Goal: Task Accomplishment & Management: Manage account settings

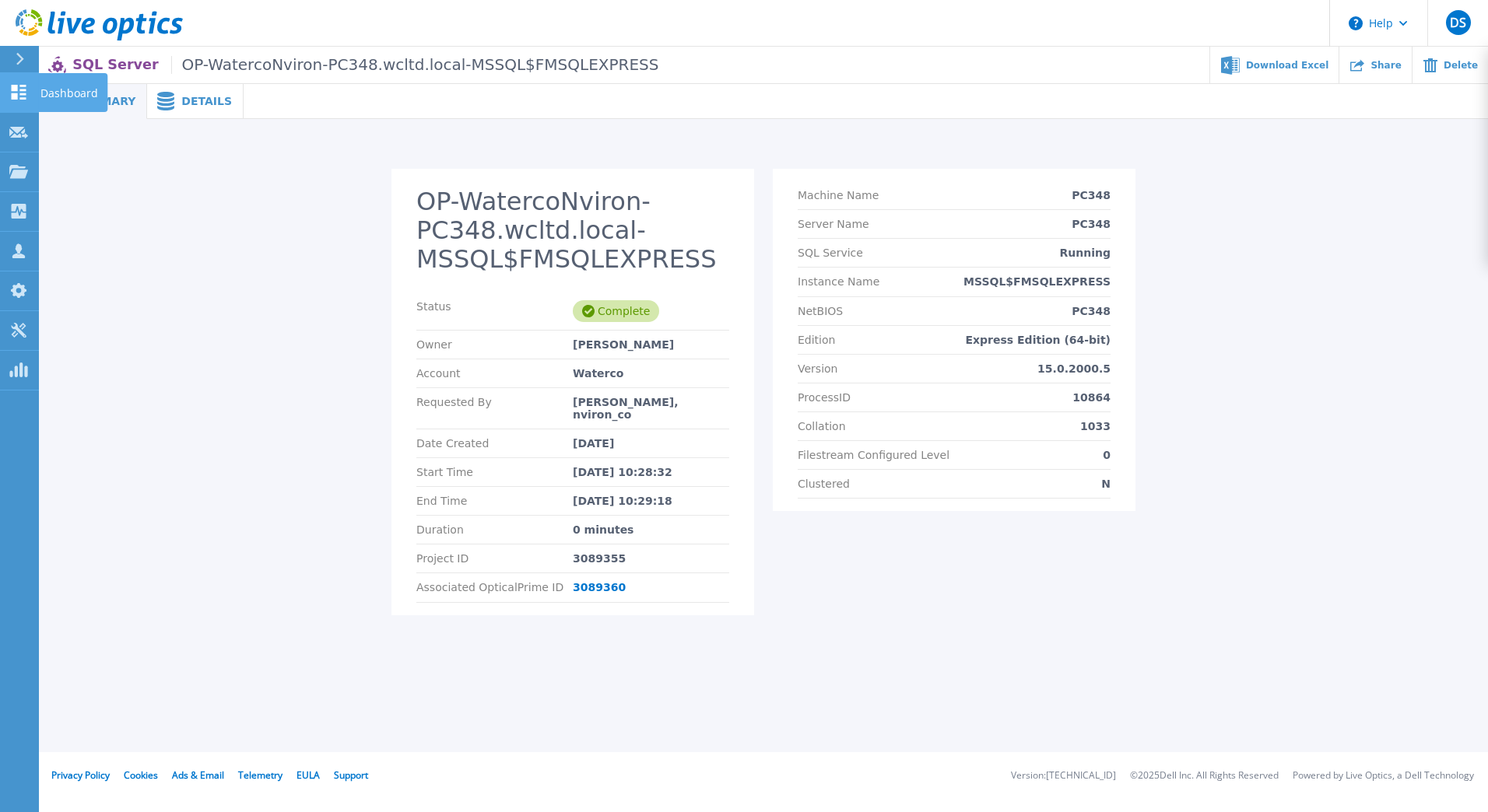
click at [28, 94] on link "Dashboard Dashboard" at bounding box center [19, 92] width 39 height 39
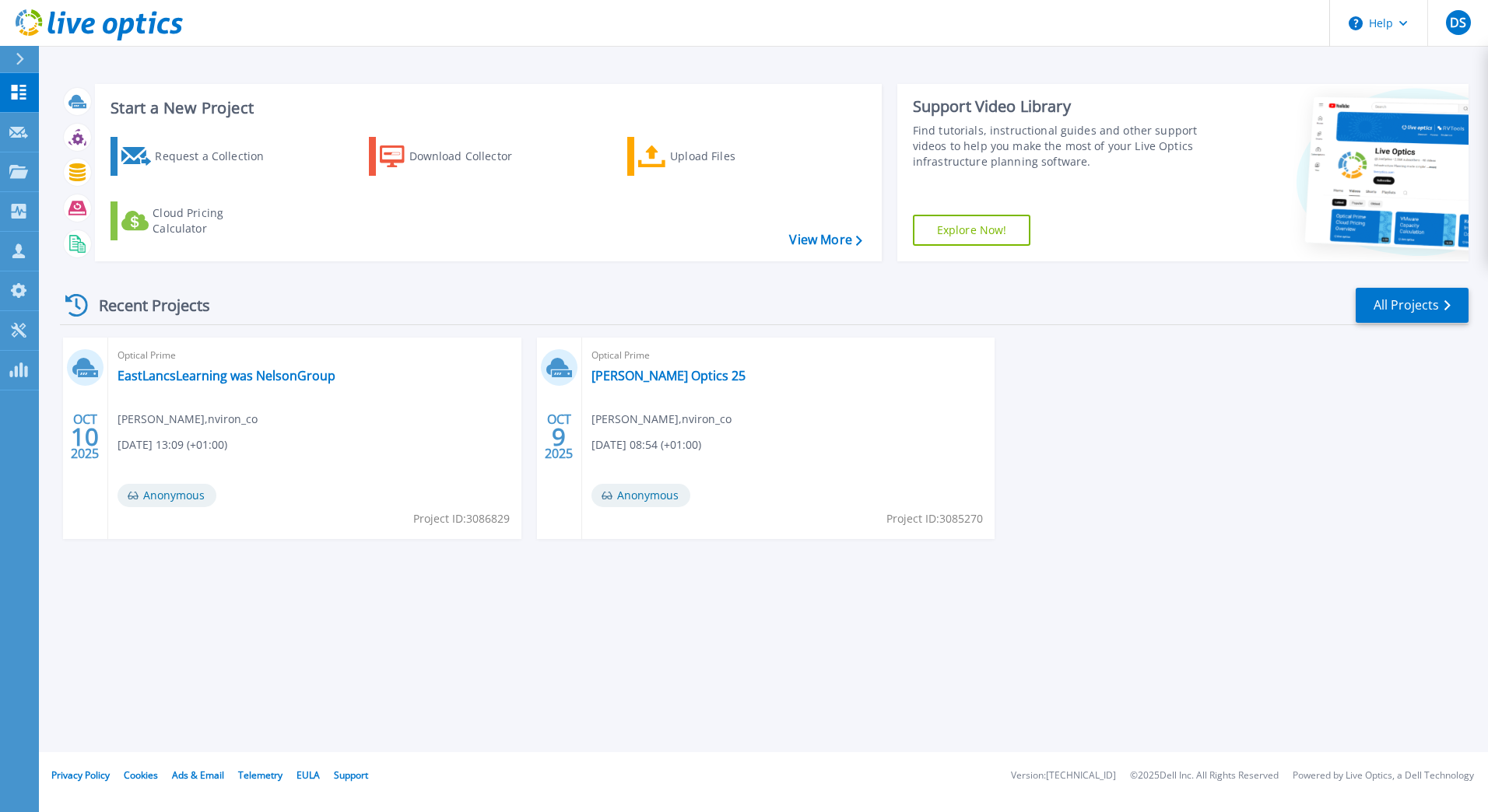
click at [631, 678] on div "Start a New Project Request a Collection Download Collector Upload Files Cloud …" at bounding box center [762, 376] width 1449 height 752
click at [1454, 24] on span "DS" at bounding box center [1457, 22] width 16 height 13
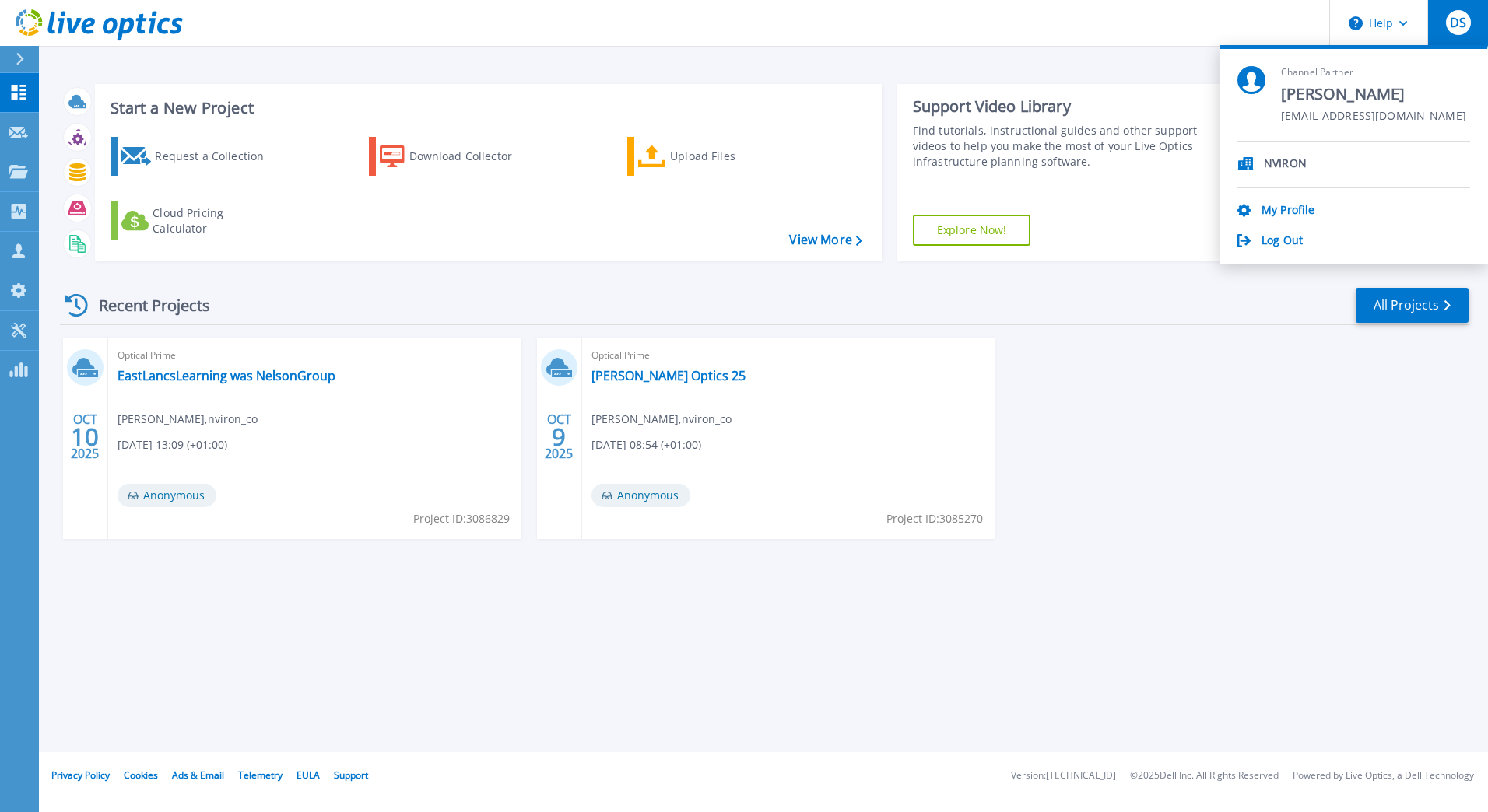
click at [1287, 165] on p "NVIRON" at bounding box center [1285, 165] width 43 height 15
click at [1240, 158] on icon at bounding box center [1244, 164] width 16 height 13
click at [1280, 216] on link "My Profile" at bounding box center [1287, 212] width 53 height 15
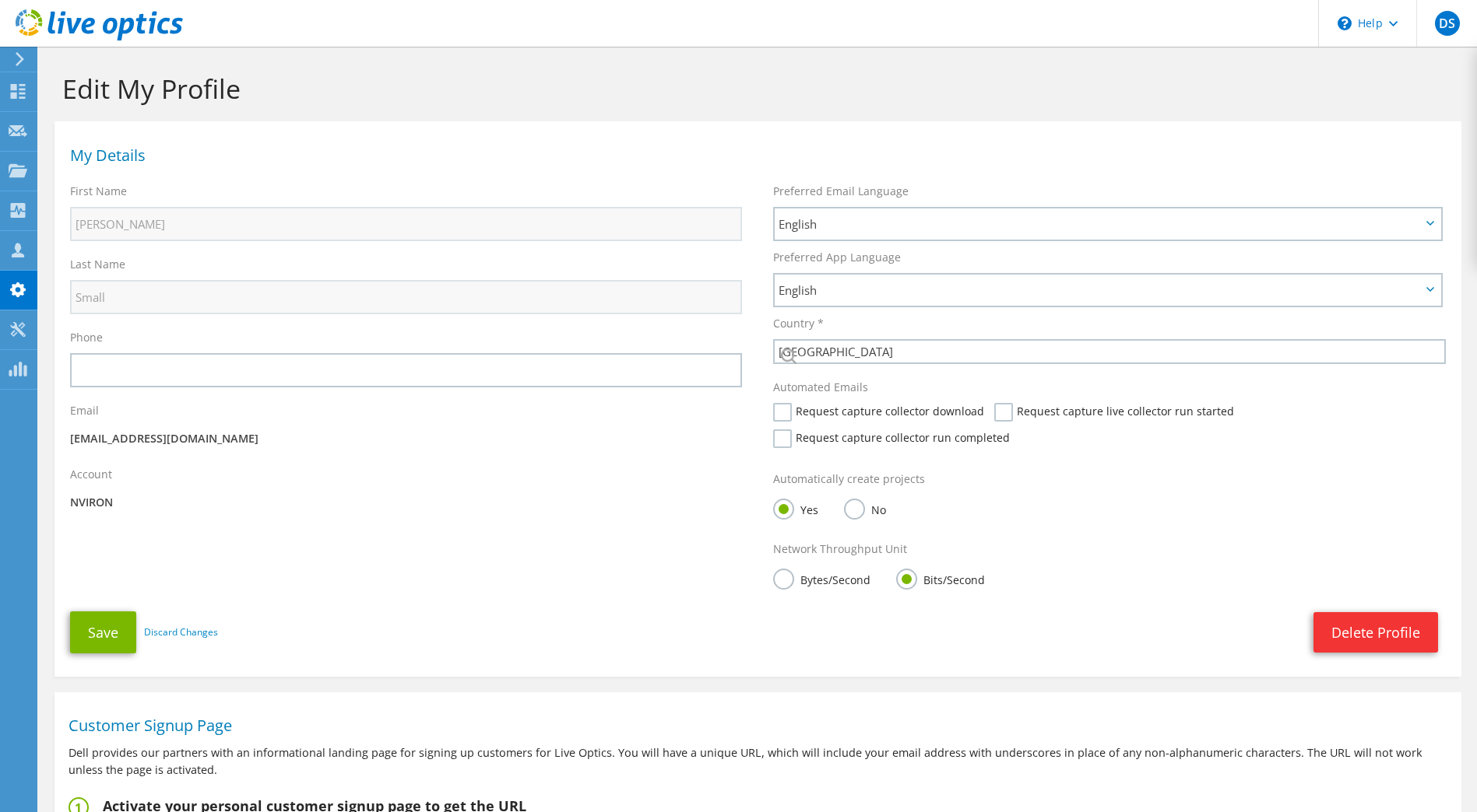
select select "75"
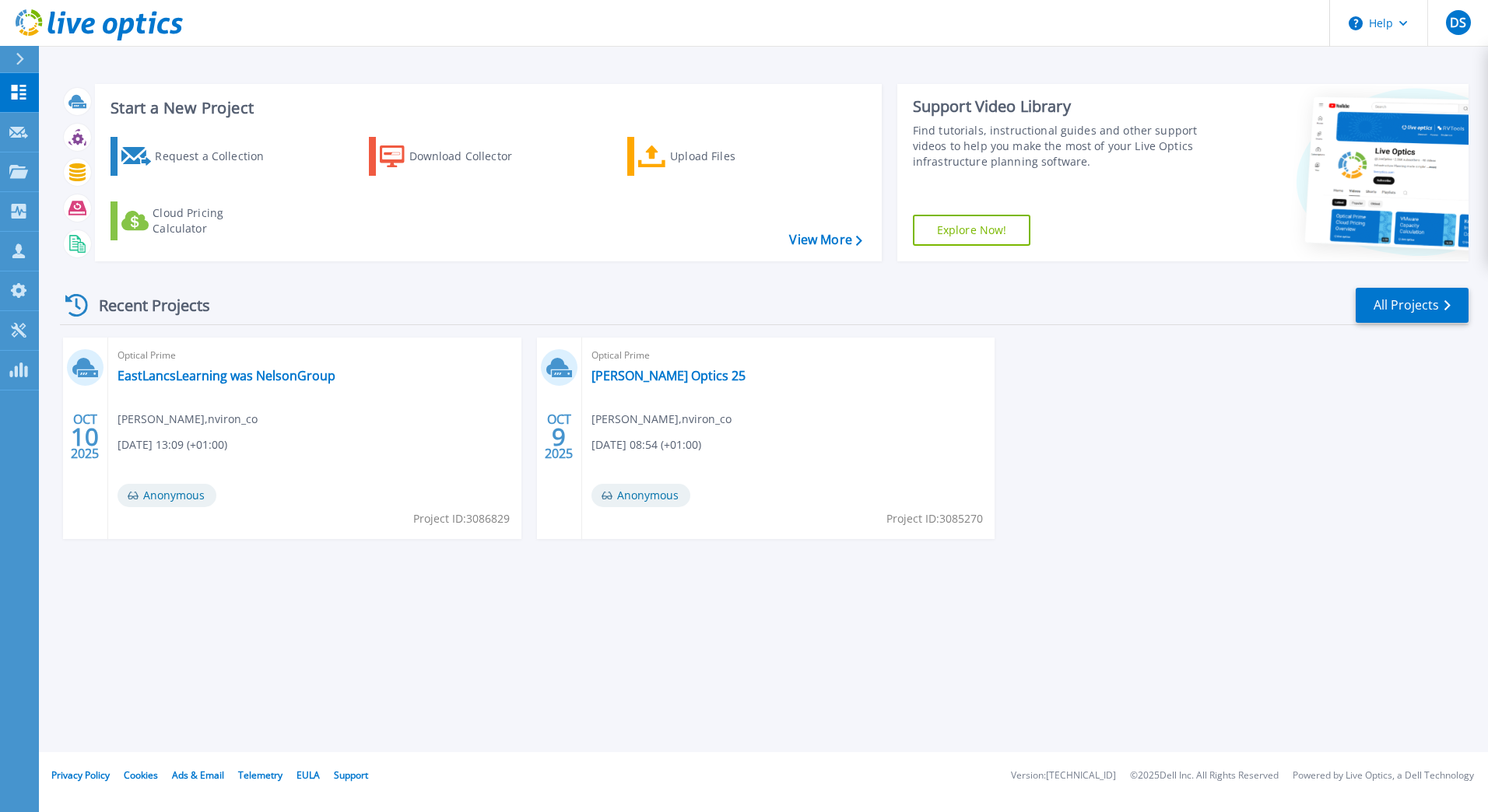
click at [448, 659] on div "Start a New Project Request a Collection Download Collector Upload Files Cloud …" at bounding box center [762, 376] width 1449 height 752
click at [20, 89] on icon at bounding box center [18, 92] width 18 height 15
click at [19, 369] on icon at bounding box center [18, 370] width 18 height 15
click at [23, 326] on icon at bounding box center [18, 331] width 18 height 15
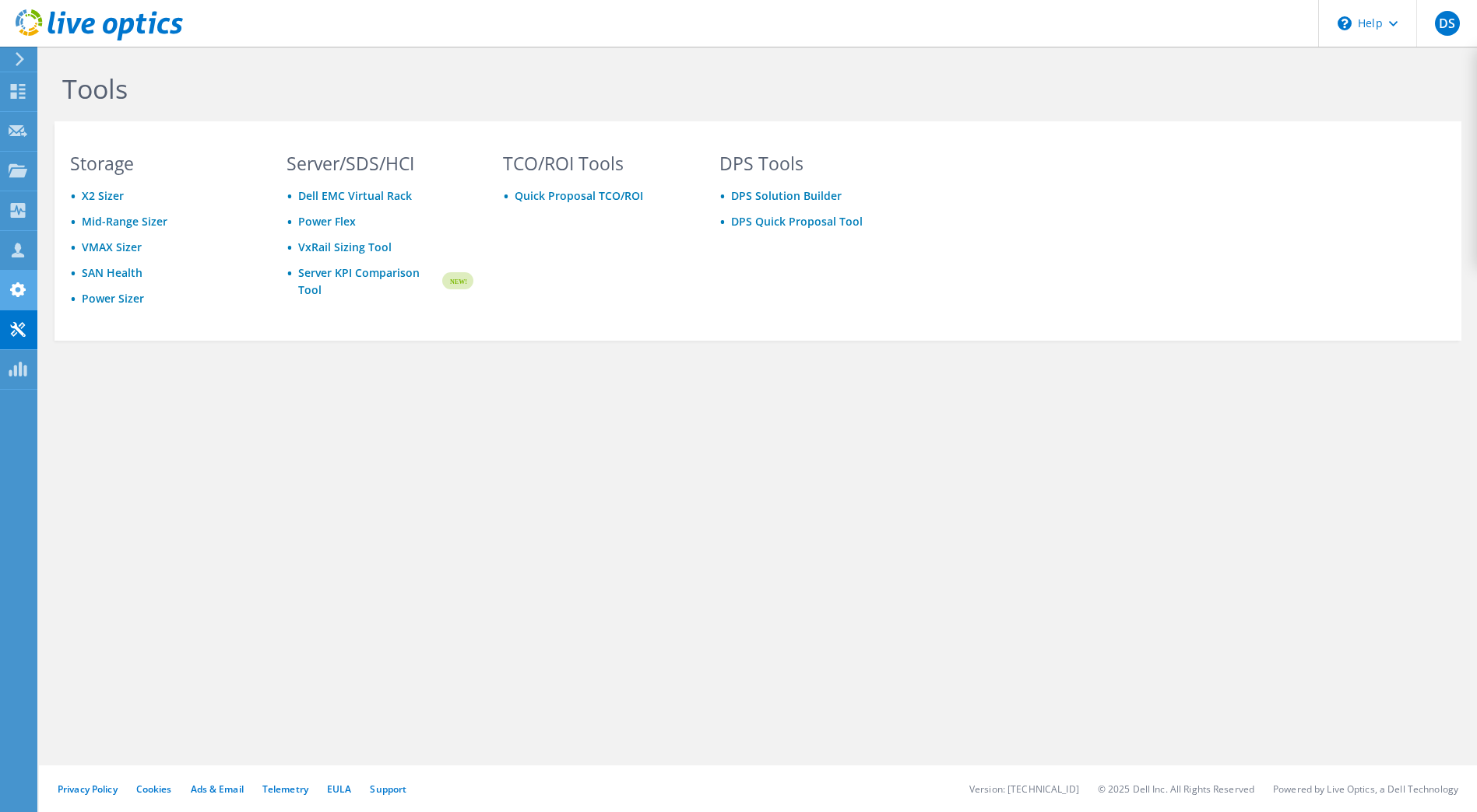
click at [18, 287] on icon at bounding box center [18, 290] width 18 height 15
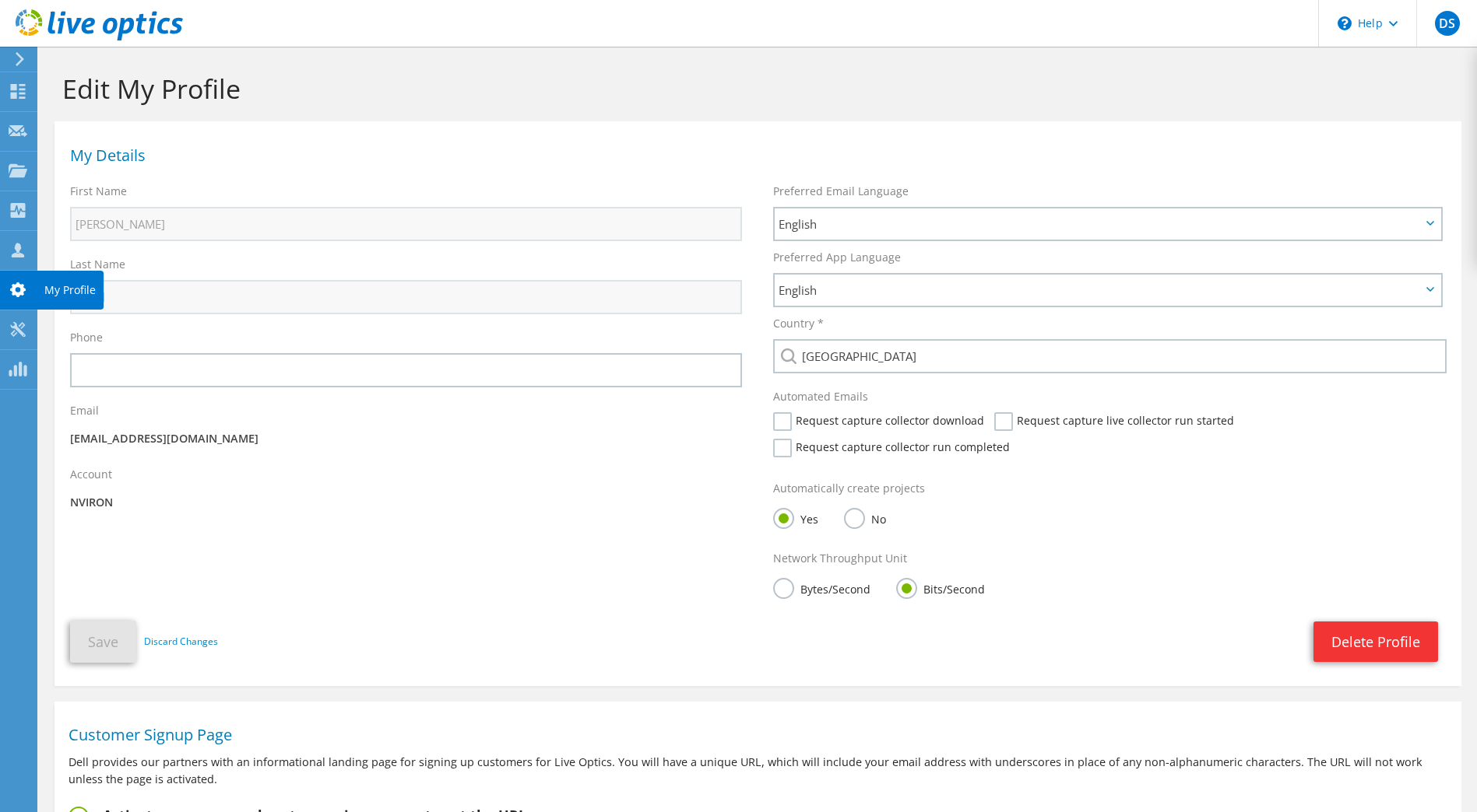
click at [12, 297] on div at bounding box center [18, 291] width 18 height 17
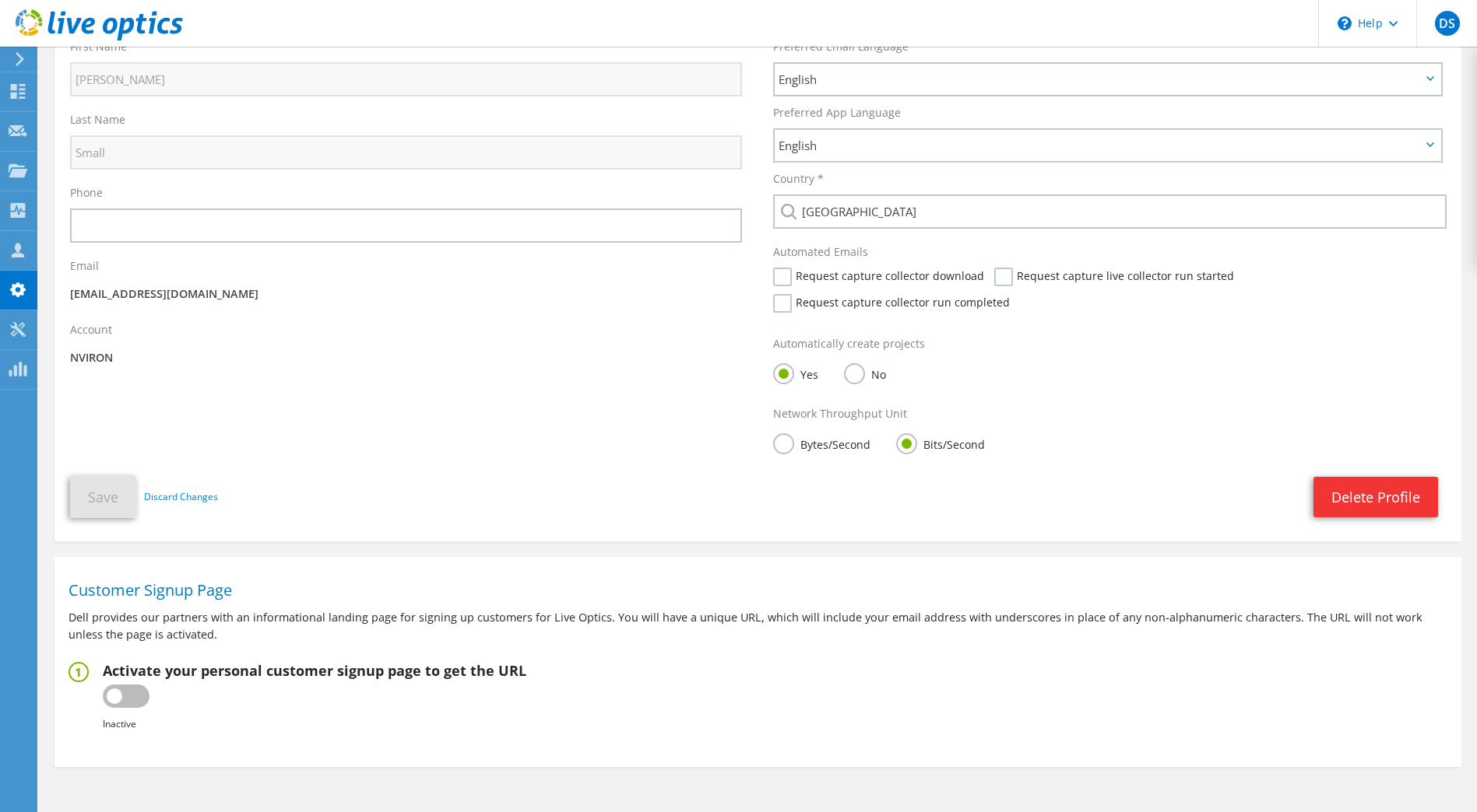
scroll to position [155, 0]
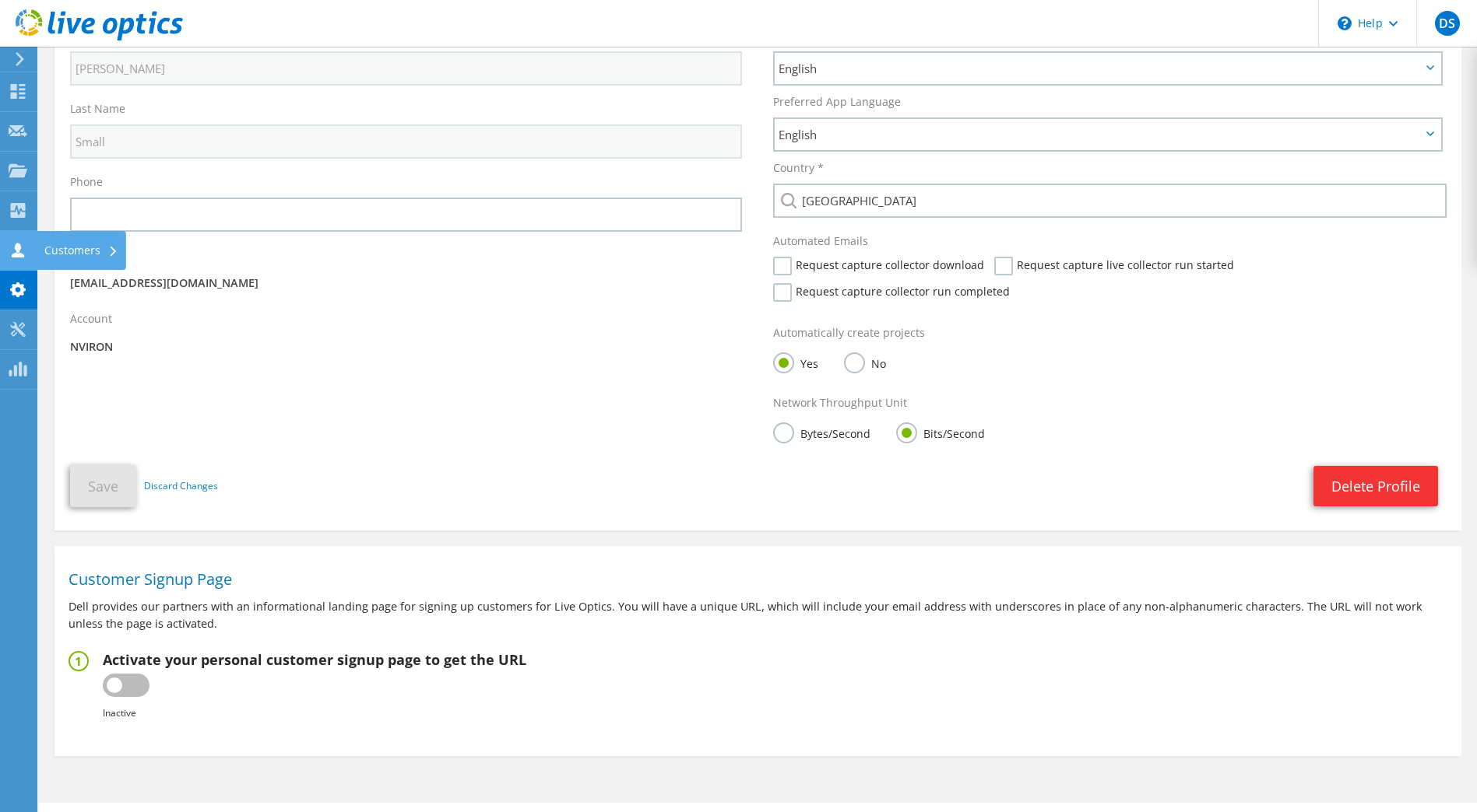
click at [14, 244] on icon at bounding box center [18, 250] width 18 height 15
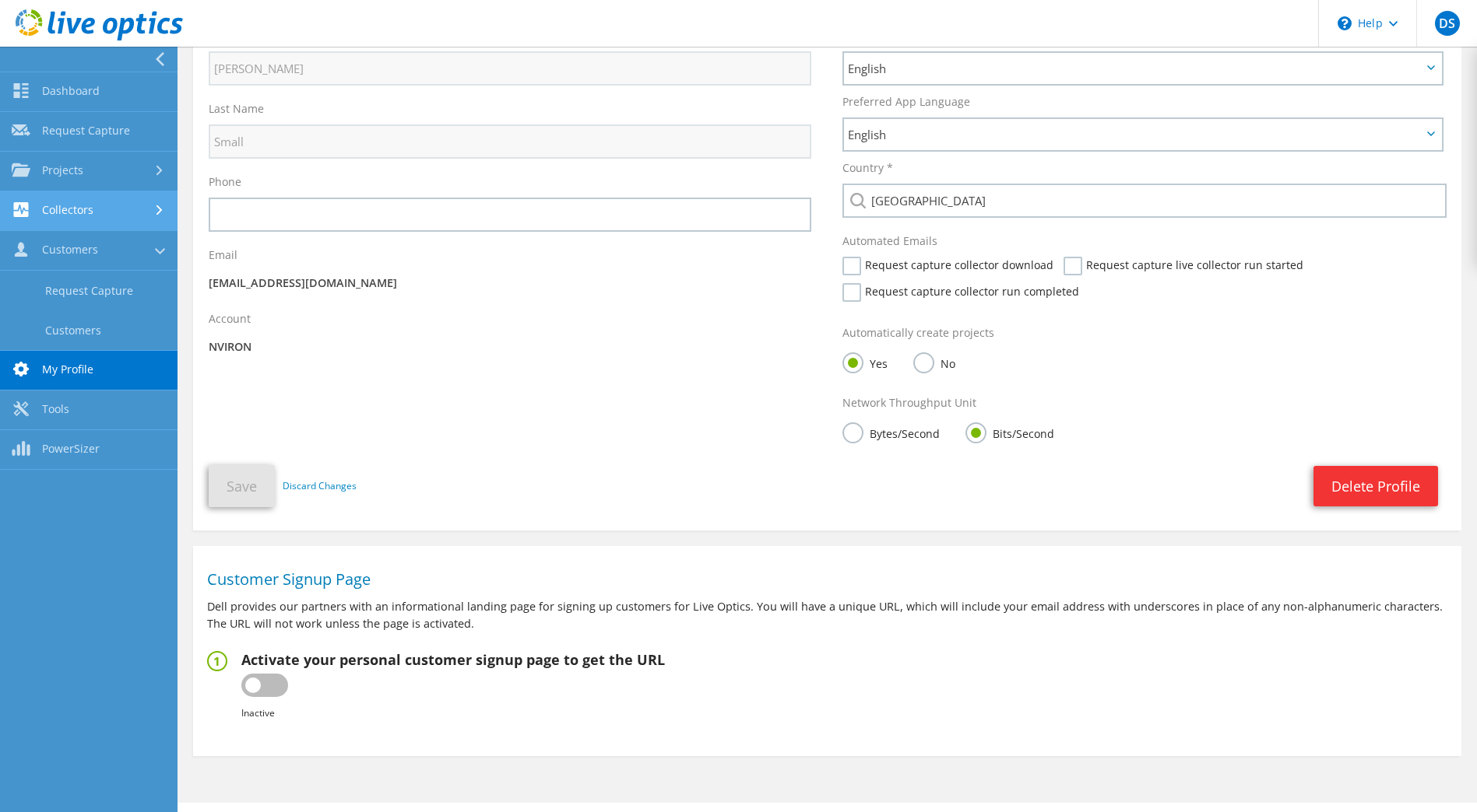
click at [60, 206] on link "Collectors" at bounding box center [88, 211] width 177 height 39
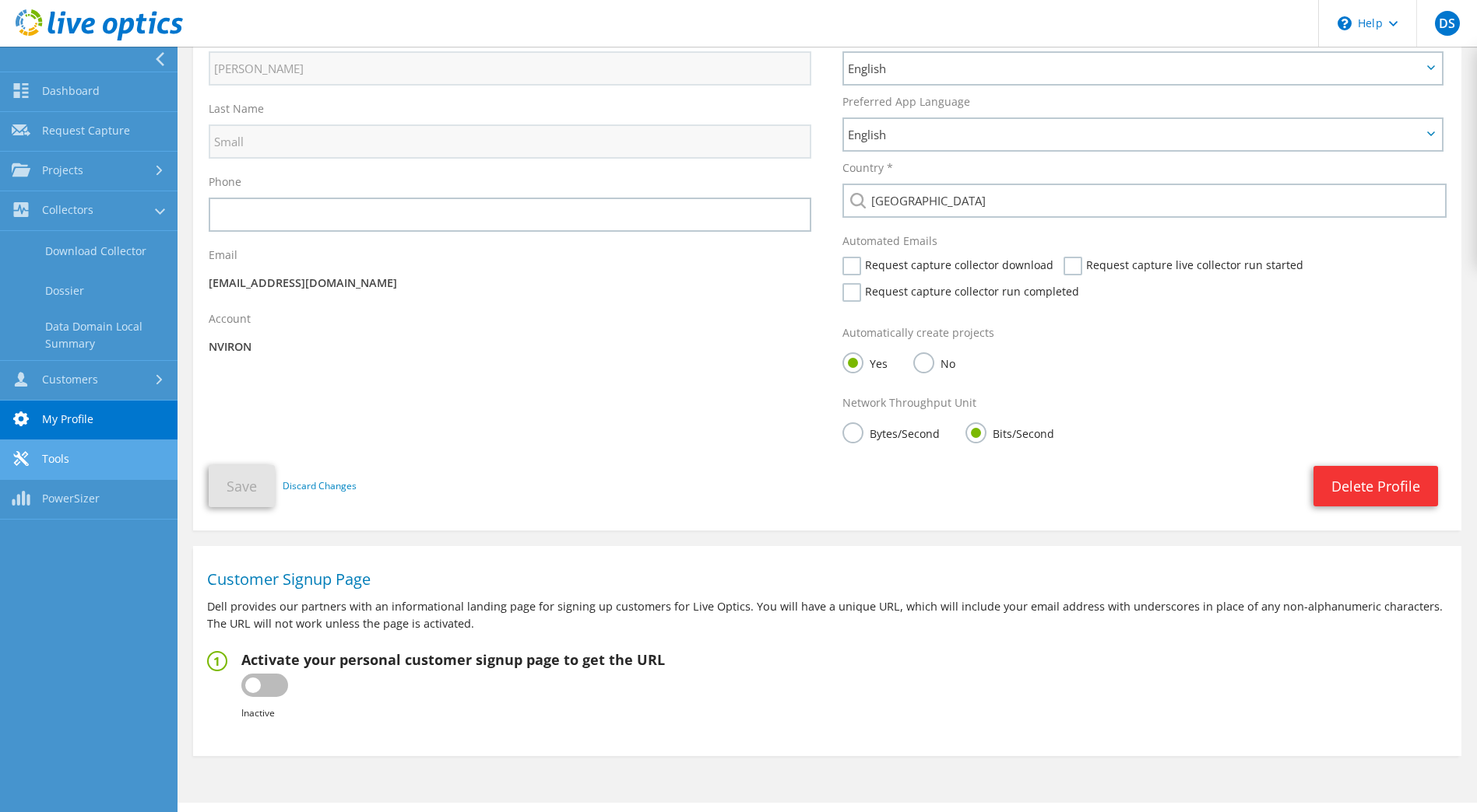
click at [74, 458] on link "Tools" at bounding box center [88, 459] width 177 height 39
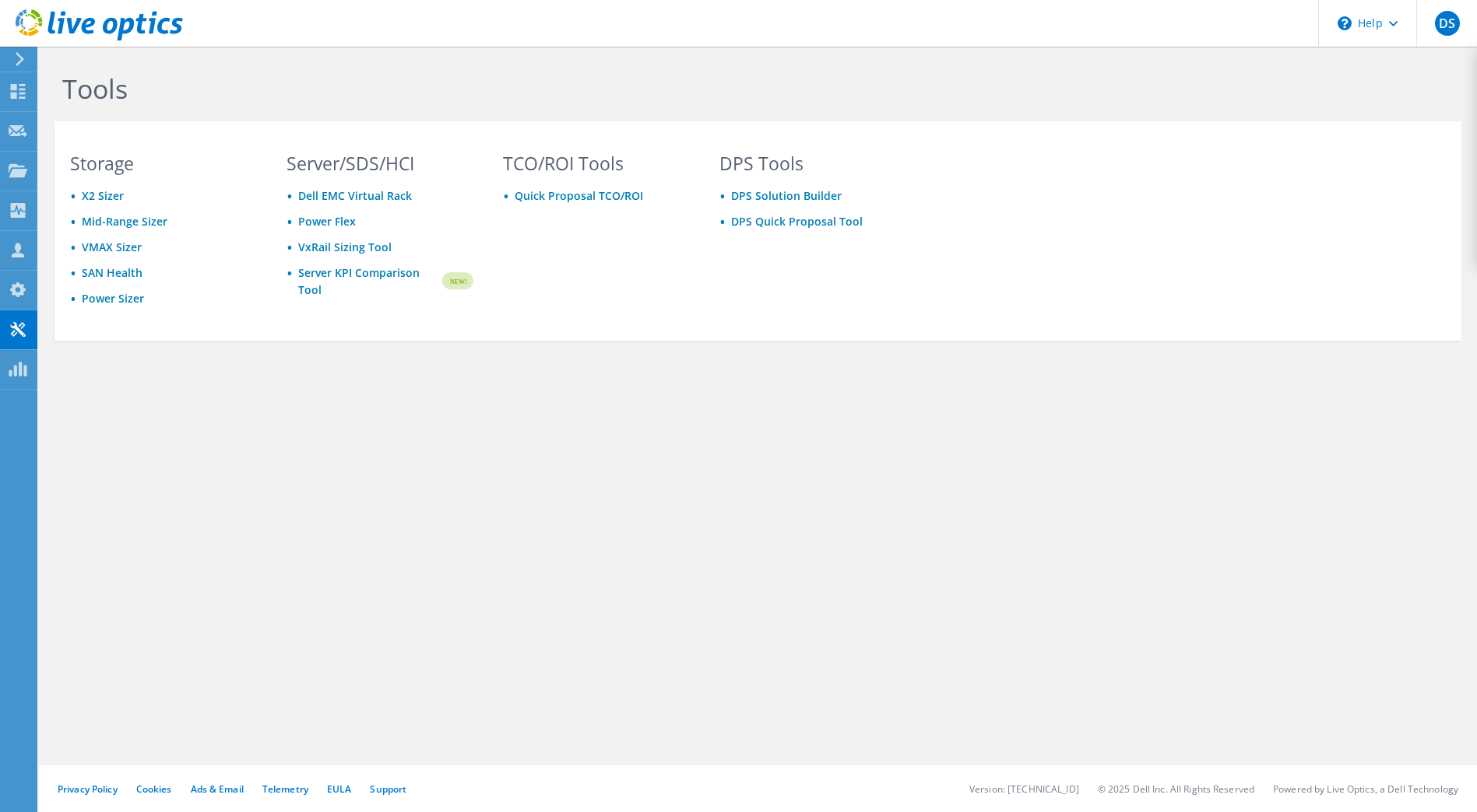
drag, startPoint x: 528, startPoint y: 456, endPoint x: 437, endPoint y: 252, distance: 223.4
click at [528, 456] on div "Tools Storage X2 Sizer Mid-Range Sizer VMAX Sizer SAN Health Power Sizer Server…" at bounding box center [757, 430] width 1438 height 766
click at [737, 552] on div "Tools Storage X2 Sizer Mid-Range Sizer VMAX Sizer SAN Health Power Sizer Server…" at bounding box center [757, 430] width 1438 height 766
click at [715, 552] on div "Tools Storage X2 Sizer Mid-Range Sizer VMAX Sizer SAN Health Power Sizer Server…" at bounding box center [757, 430] width 1438 height 766
click at [810, 535] on div "Tools Storage X2 Sizer Mid-Range Sizer VMAX Sizer SAN Health Power Sizer Server…" at bounding box center [757, 430] width 1438 height 766
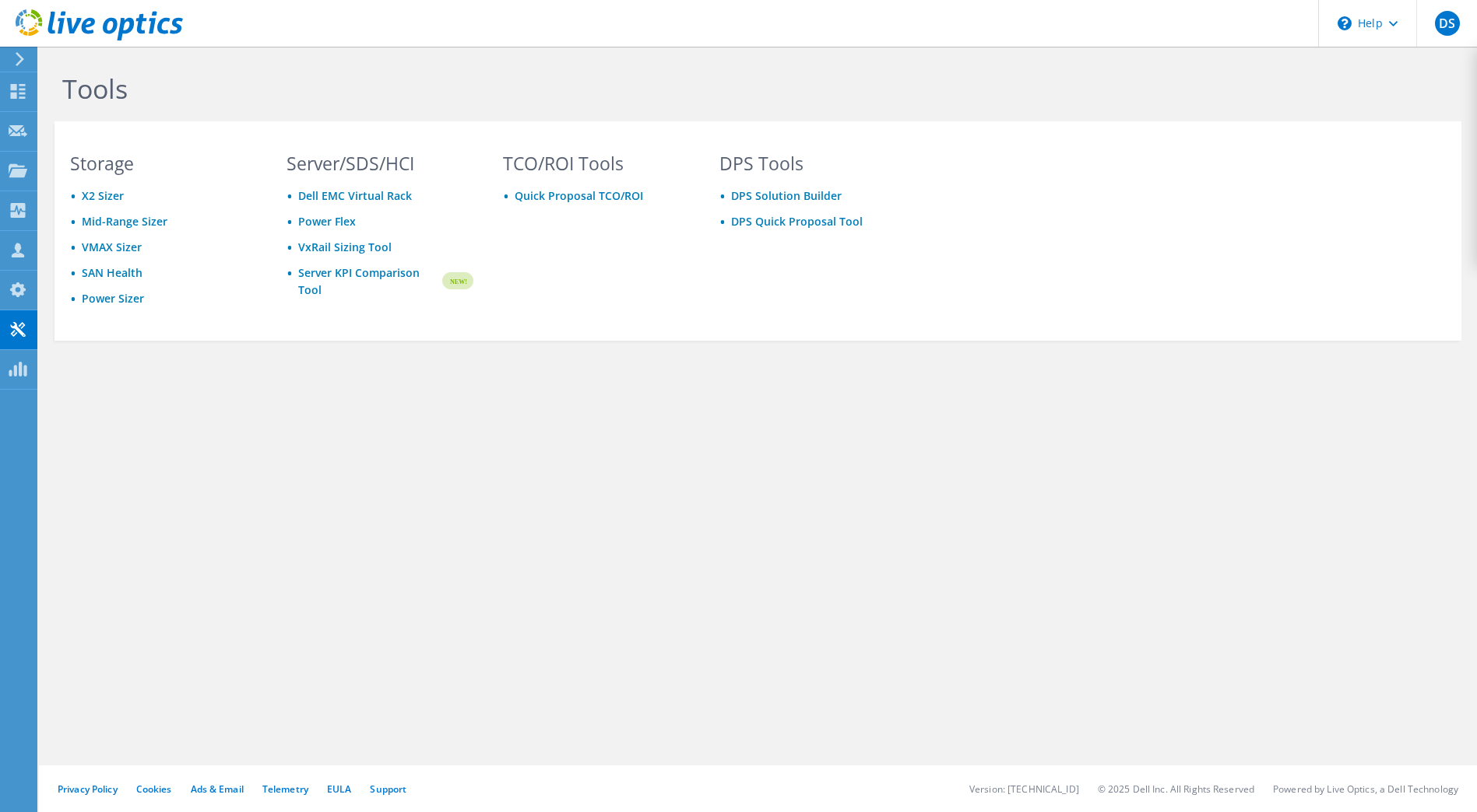
click at [1000, 615] on div "Tools Storage X2 Sizer Mid-Range Sizer VMAX Sizer SAN Health Power Sizer Server…" at bounding box center [757, 430] width 1438 height 766
click at [506, 522] on div "Tools Storage X2 Sizer Mid-Range Sizer VMAX Sizer SAN Health Power Sizer Server…" at bounding box center [757, 430] width 1438 height 766
click at [585, 562] on div "Tools Storage X2 Sizer Mid-Range Sizer VMAX Sizer SAN Health Power Sizer Server…" at bounding box center [757, 430] width 1438 height 766
click at [1036, 641] on div "Tools Storage X2 Sizer Mid-Range Sizer VMAX Sizer SAN Health Power Sizer Server…" at bounding box center [757, 430] width 1438 height 766
click at [1019, 552] on div "Tools Storage X2 Sizer Mid-Range Sizer VMAX Sizer SAN Health Power Sizer Server…" at bounding box center [757, 430] width 1438 height 766
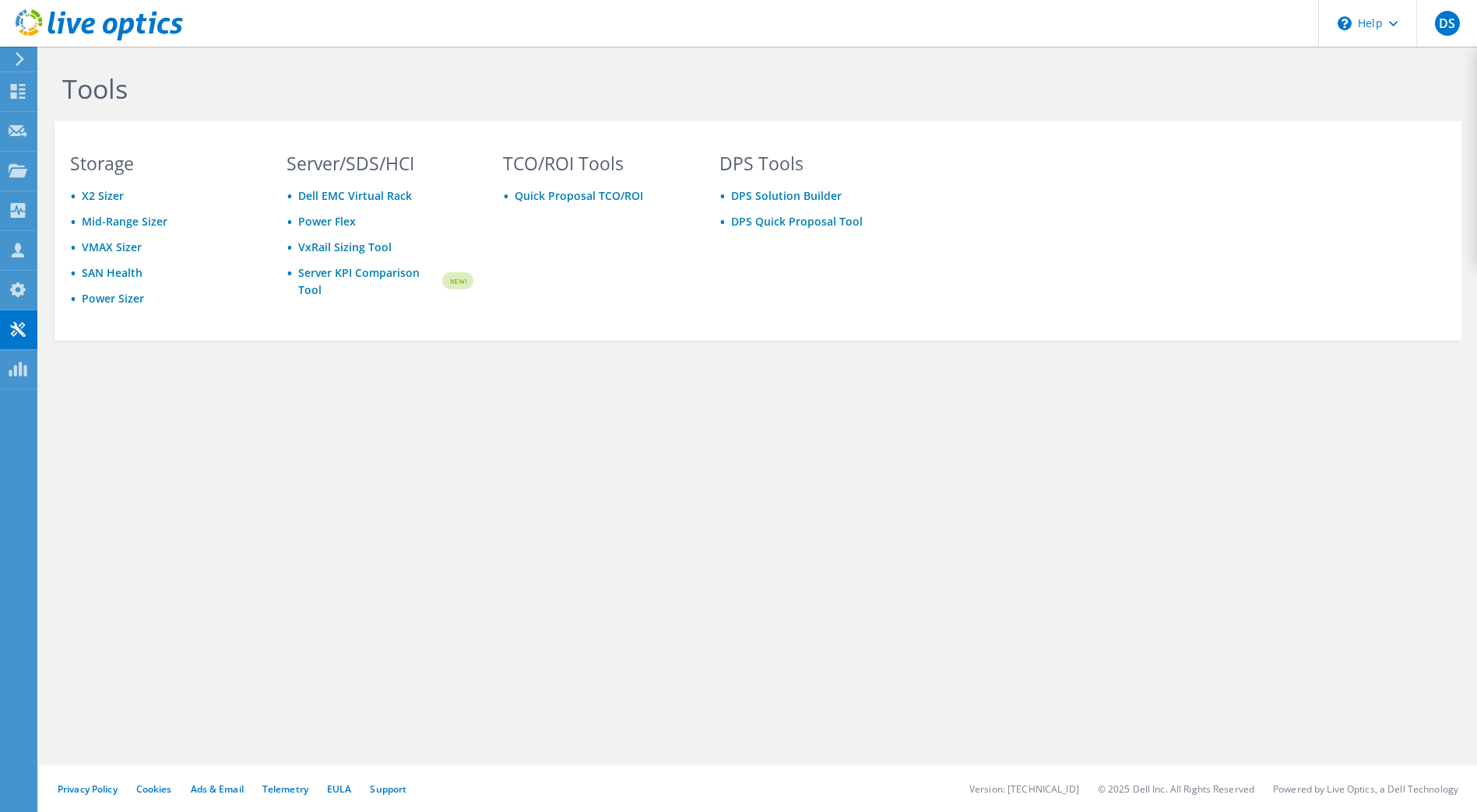
click at [991, 525] on div "Tools Storage X2 Sizer Mid-Range Sizer VMAX Sizer SAN Health Power Sizer Server…" at bounding box center [757, 430] width 1438 height 766
click at [932, 437] on div "Tools Storage X2 Sizer Mid-Range Sizer VMAX Sizer SAN Health Power Sizer Server…" at bounding box center [757, 430] width 1438 height 766
click at [654, 482] on div "Tools Storage X2 Sizer Mid-Range Sizer VMAX Sizer SAN Health Power Sizer Server…" at bounding box center [757, 430] width 1438 height 766
click at [1443, 25] on span "DS" at bounding box center [1448, 24] width 25 height 25
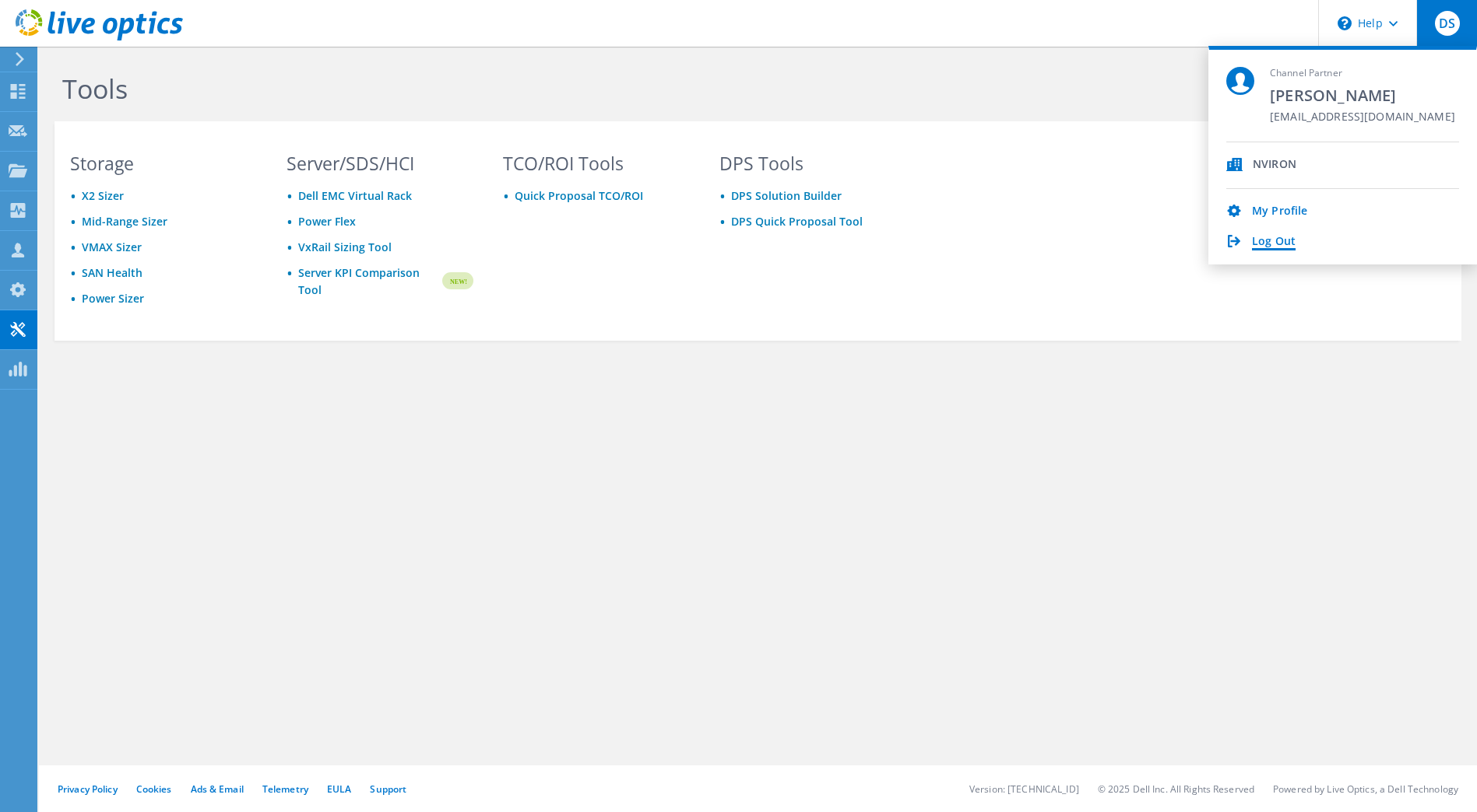
click at [1264, 239] on link "Log Out" at bounding box center [1274, 243] width 44 height 15
